Goal: Information Seeking & Learning: Learn about a topic

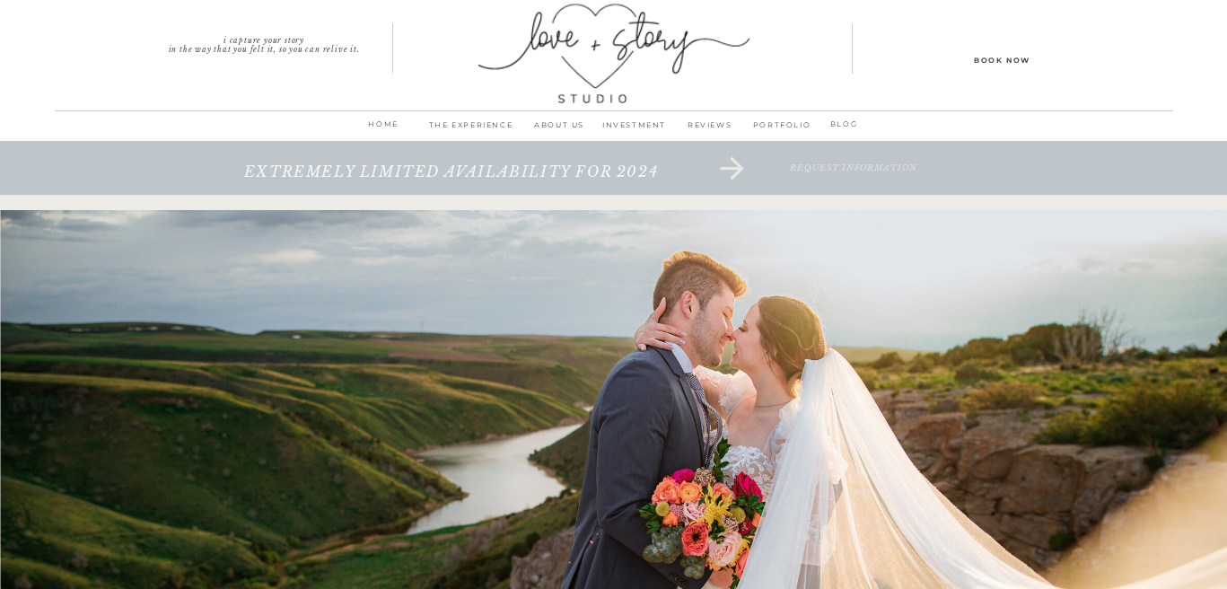
click at [438, 122] on p "THE EXPERIENCE" at bounding box center [471, 130] width 102 height 25
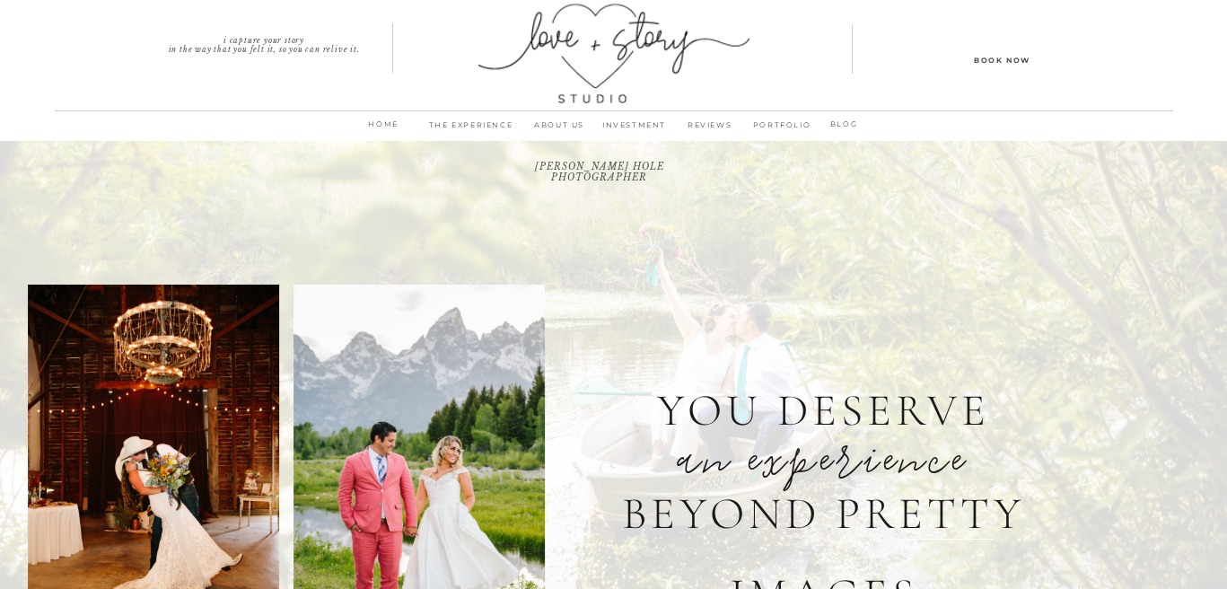
click at [506, 127] on p "THE EXPERIENCE" at bounding box center [471, 130] width 102 height 25
click at [640, 124] on p "INVESTMENT" at bounding box center [634, 130] width 75 height 25
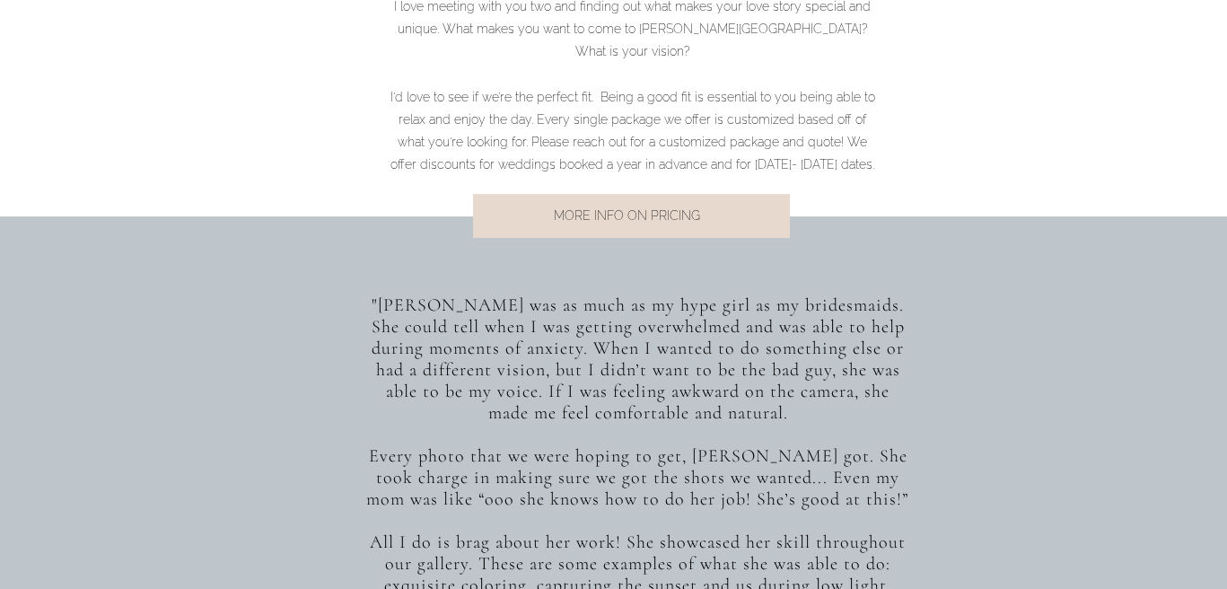
scroll to position [1436, 0]
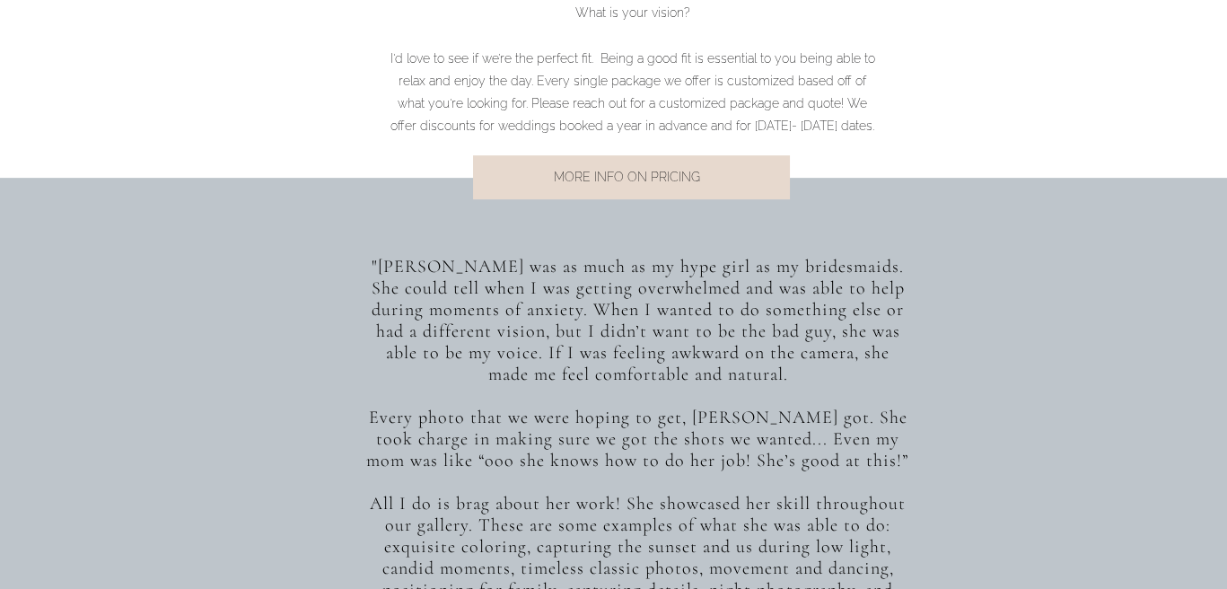
click at [598, 186] on p "MORE INFO ON PRICING" at bounding box center [626, 178] width 363 height 24
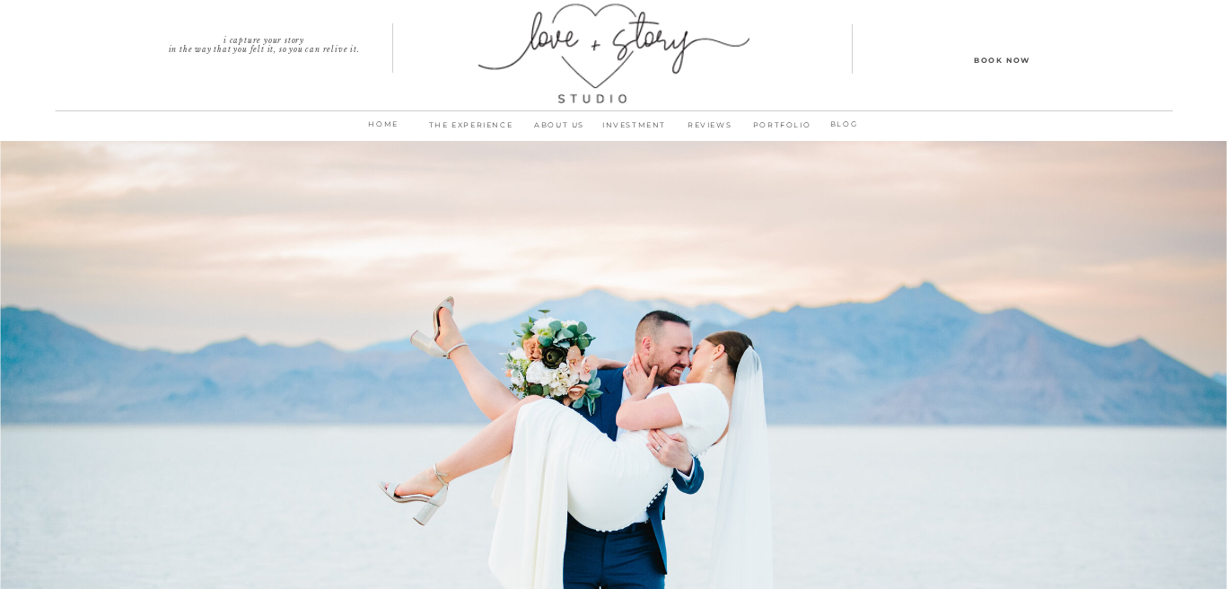
click at [765, 123] on p "PORTFOLIO" at bounding box center [781, 130] width 69 height 25
